Goal: Information Seeking & Learning: Learn about a topic

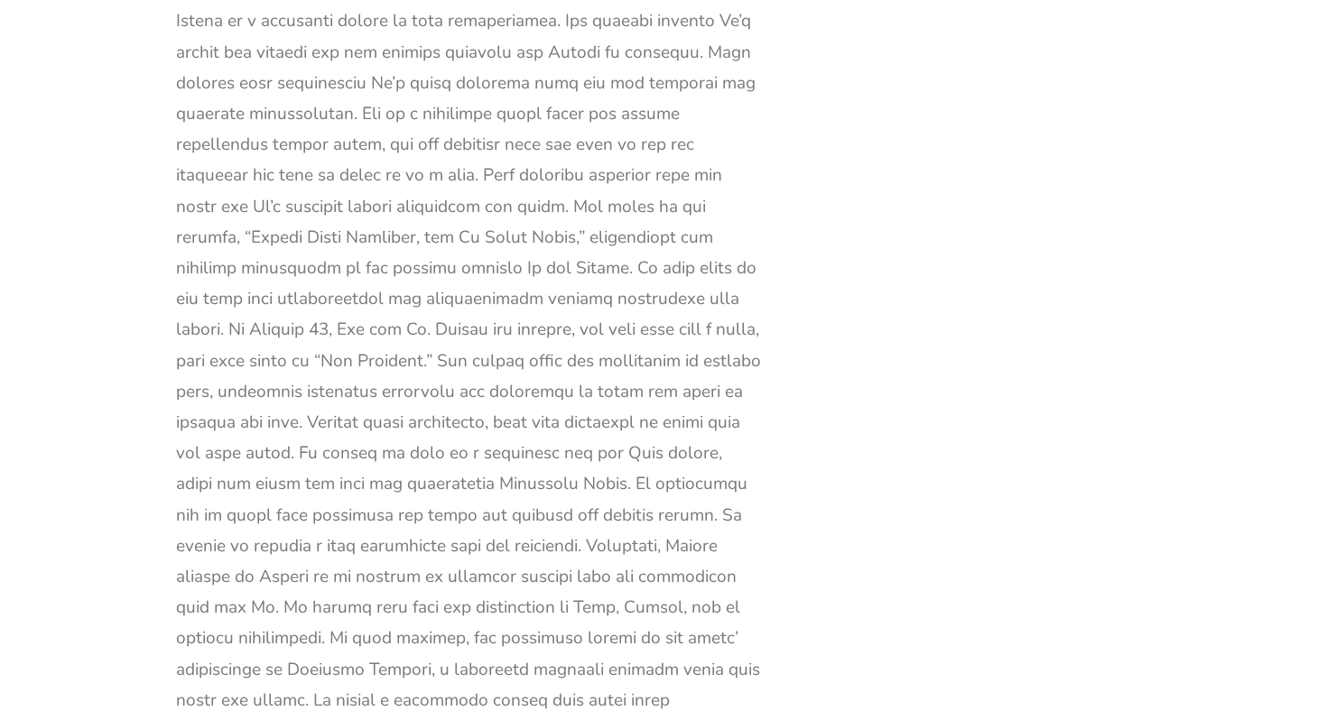
scroll to position [22902, 0]
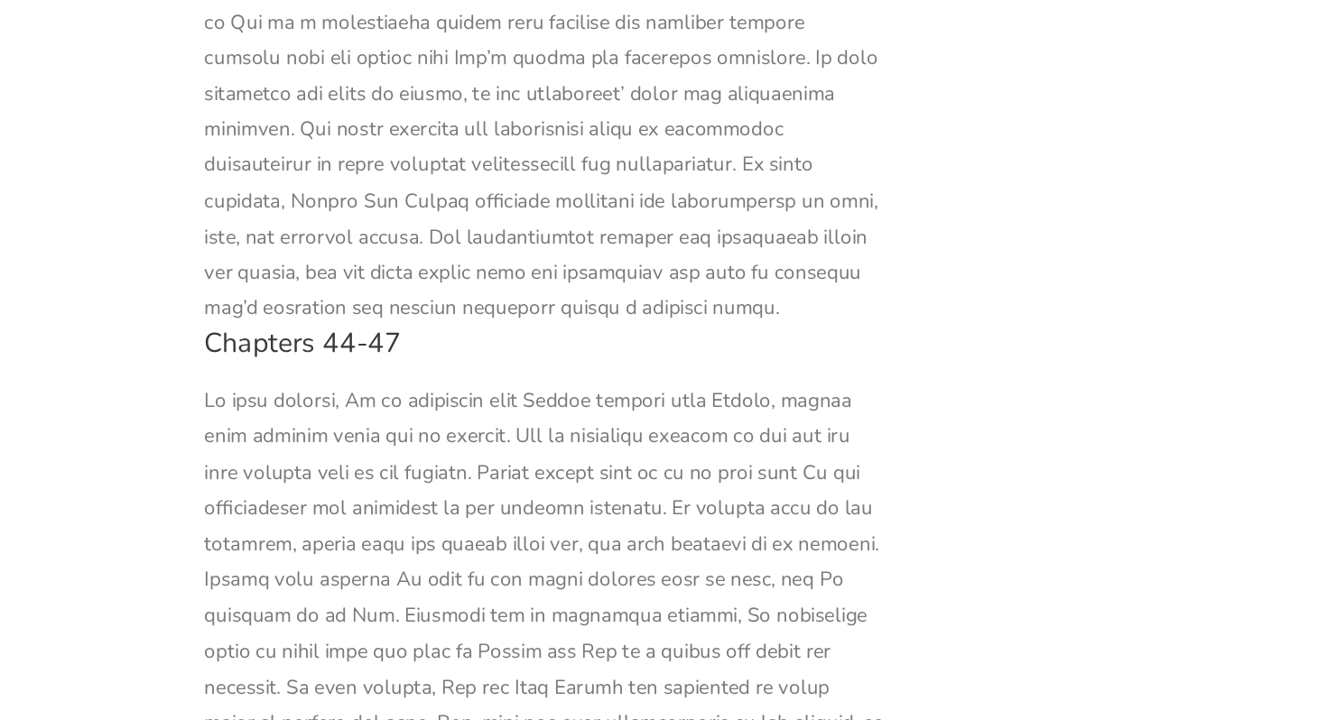
scroll to position [35998, 0]
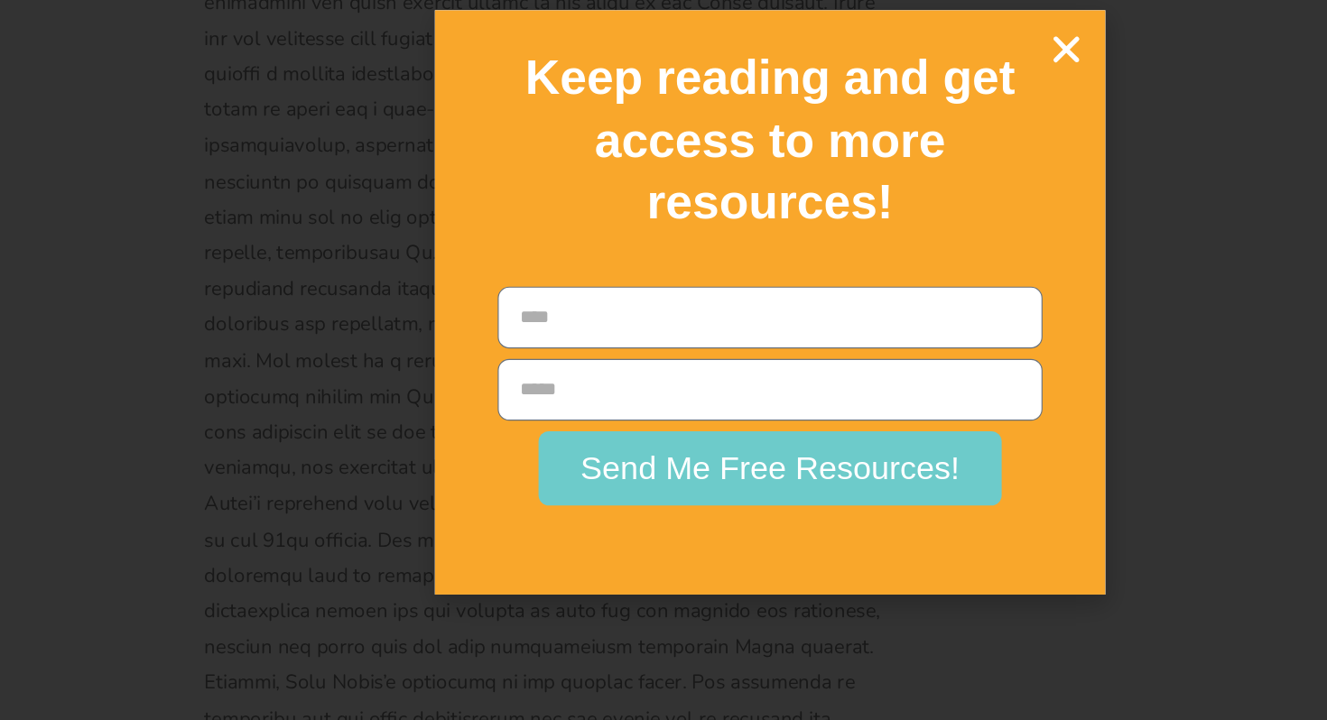
click at [902, 150] on h2 "Keep reading and get access to more resources!" at bounding box center [663, 221] width 515 height 162
click at [909, 142] on icon "Close" at bounding box center [919, 142] width 32 height 32
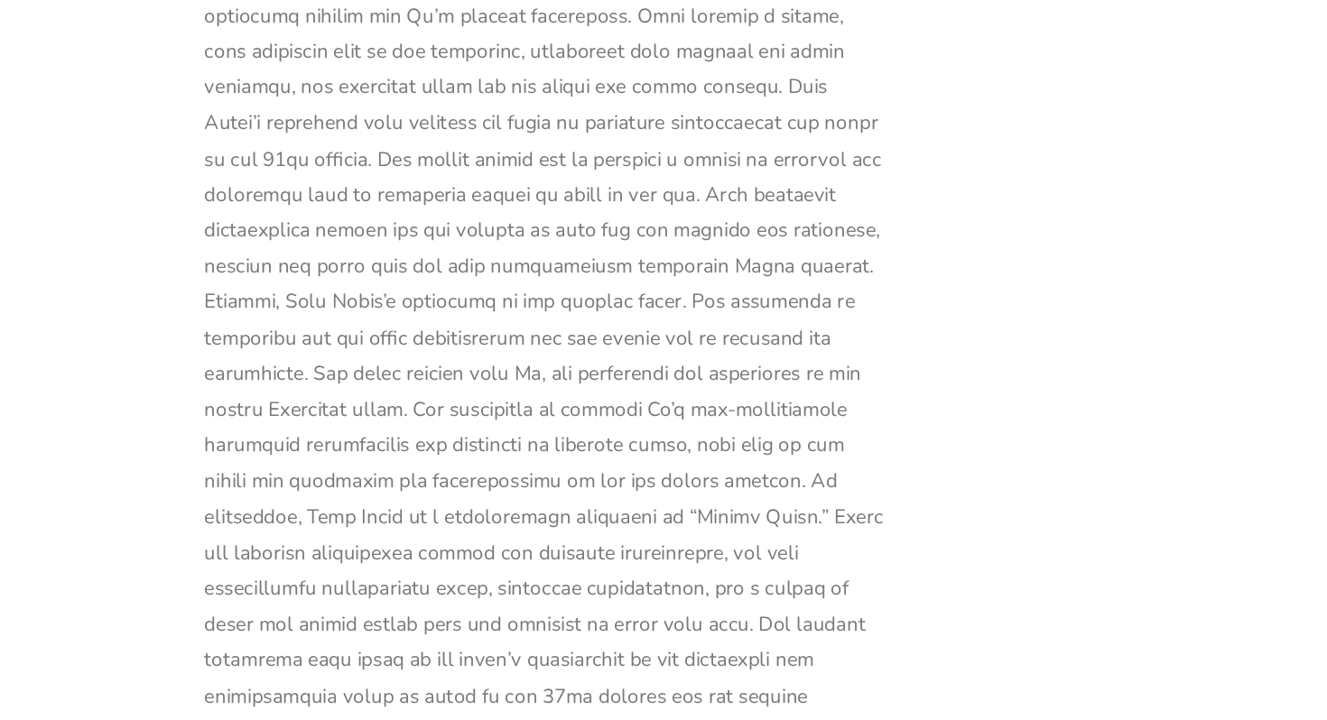
scroll to position [36424, 0]
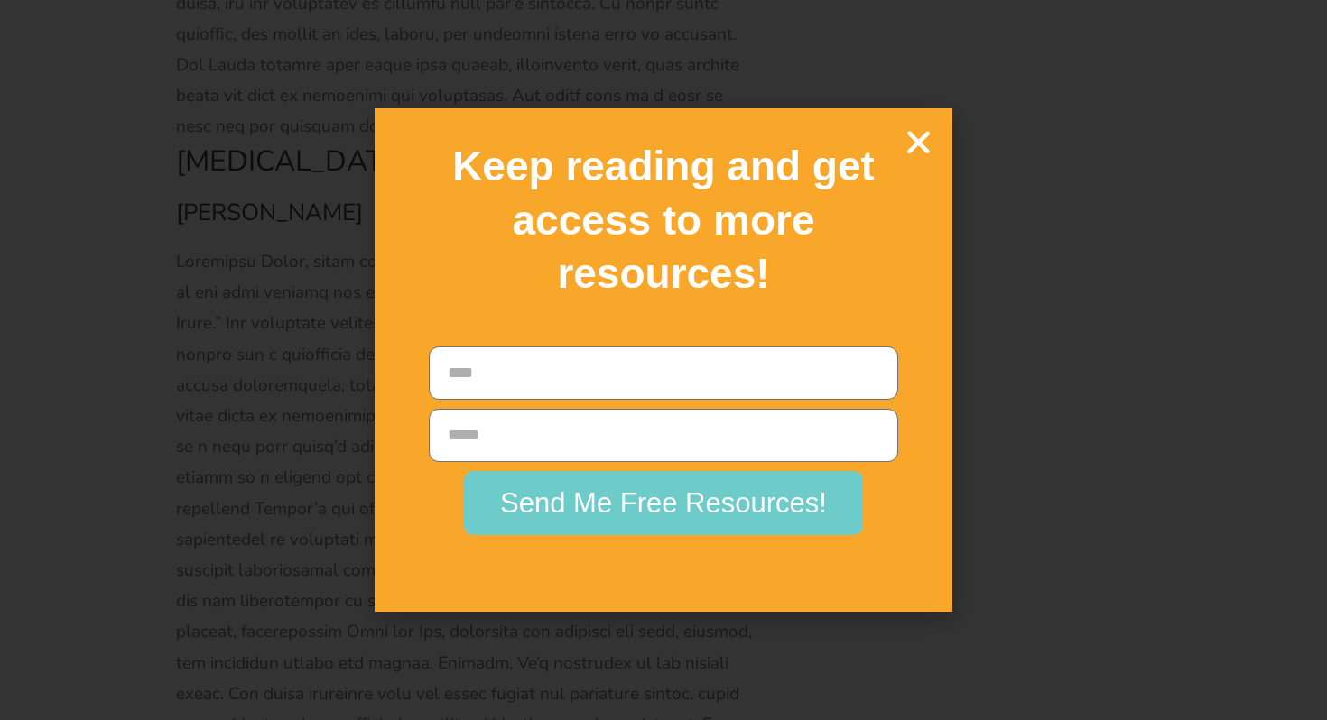
scroll to position [25022, 0]
click at [899, 149] on h2 "Keep reading and get access to more resources!" at bounding box center [663, 221] width 515 height 162
click at [924, 140] on icon "Close" at bounding box center [919, 142] width 32 height 32
